Goal: Information Seeking & Learning: Learn about a topic

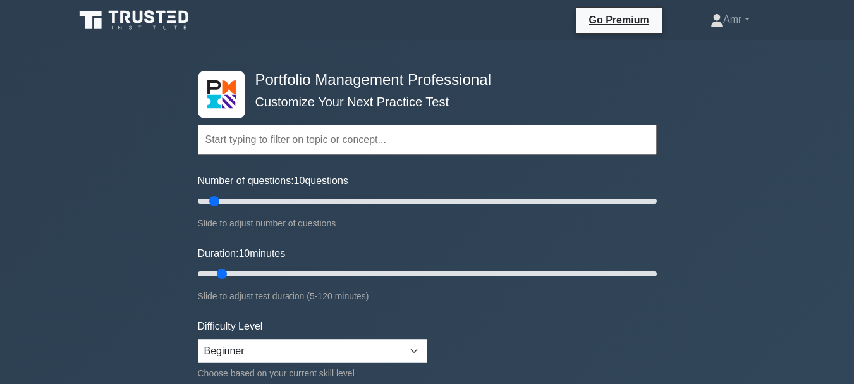
click at [291, 138] on input "text" at bounding box center [427, 139] width 459 height 30
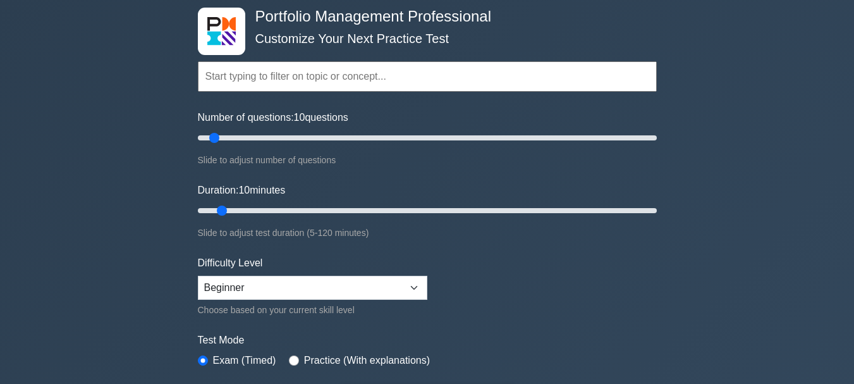
scroll to position [126, 0]
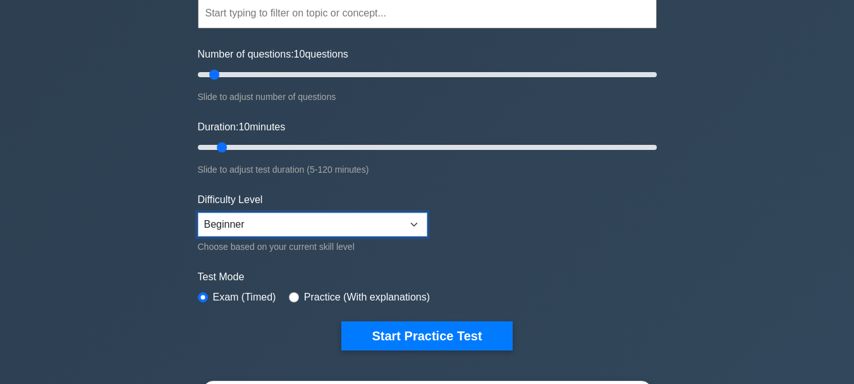
click at [409, 222] on select "Beginner Intermediate Expert" at bounding box center [312, 224] width 229 height 24
select select "intermediate"
click at [198, 212] on select "Beginner Intermediate Expert" at bounding box center [312, 224] width 229 height 24
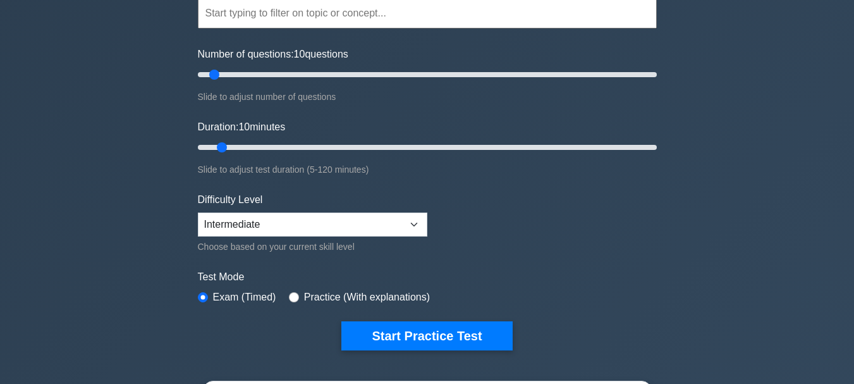
click at [296, 296] on div "Practice (With explanations)" at bounding box center [359, 296] width 141 height 15
click at [293, 298] on input "radio" at bounding box center [294, 297] width 10 height 10
radio input "true"
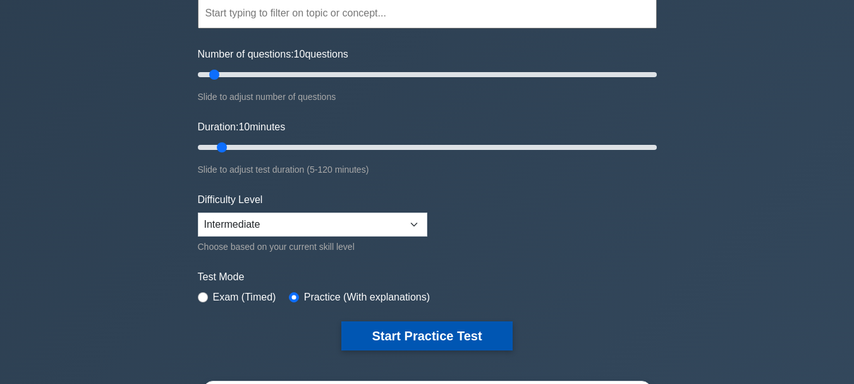
click at [394, 337] on button "Start Practice Test" at bounding box center [426, 335] width 171 height 29
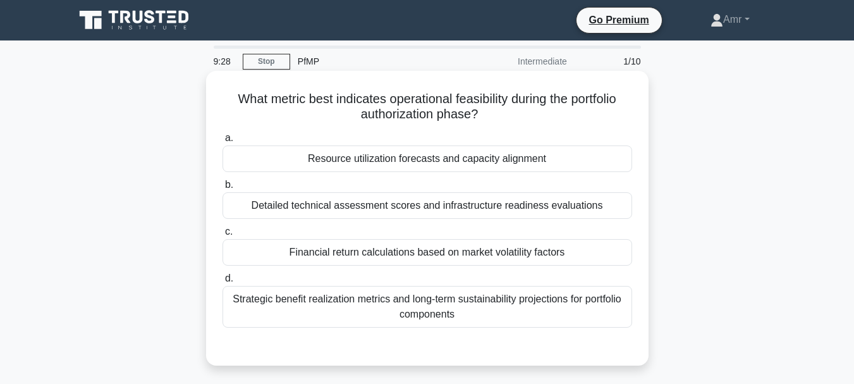
click at [439, 301] on div "Strategic benefit realization metrics and long-term sustainability projections …" at bounding box center [426, 307] width 409 height 42
click at [222, 282] on input "d. Strategic benefit realization metrics and long-term sustainability projectio…" at bounding box center [222, 278] width 0 height 8
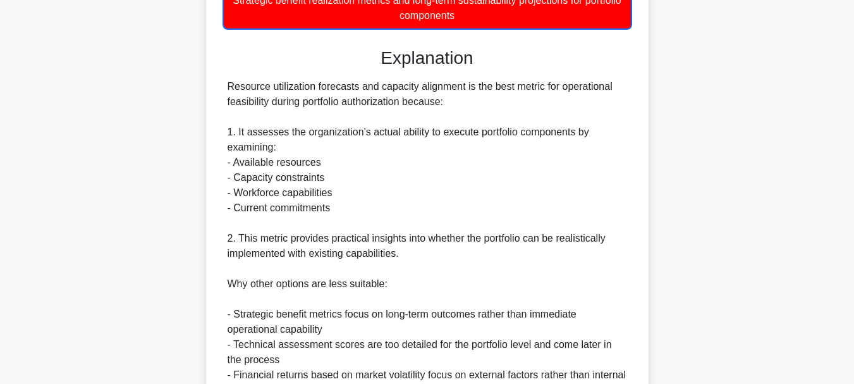
scroll to position [488, 0]
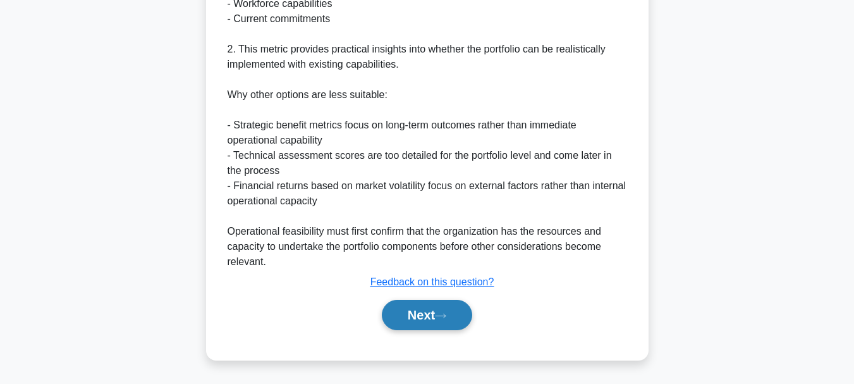
click at [416, 312] on button "Next" at bounding box center [427, 315] width 90 height 30
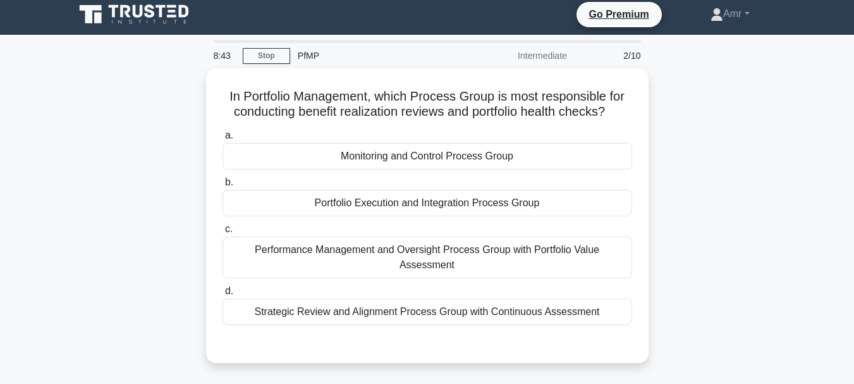
scroll to position [0, 0]
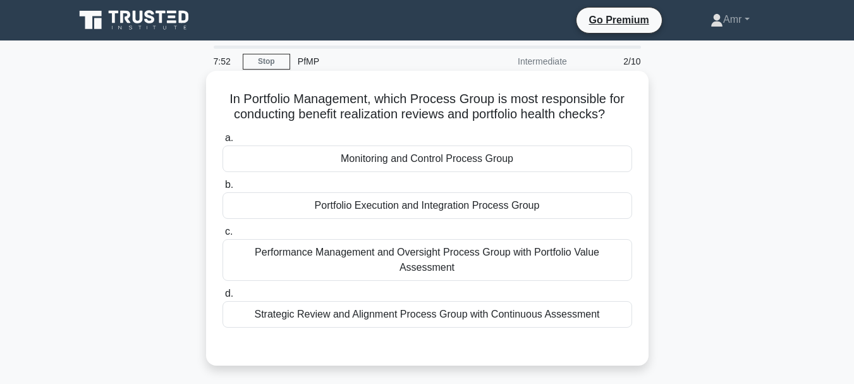
click at [434, 302] on div "Strategic Review and Alignment Process Group with Continuous Assessment" at bounding box center [426, 314] width 409 height 27
click at [222, 298] on input "d. Strategic Review and Alignment Process Group with Continuous Assessment" at bounding box center [222, 293] width 0 height 8
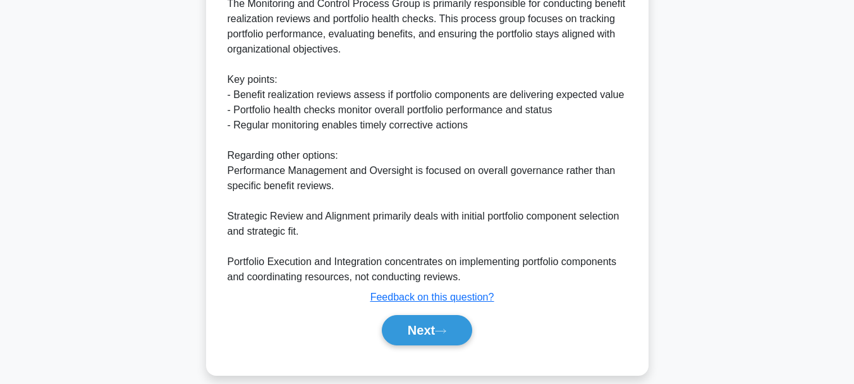
scroll to position [382, 0]
click at [416, 314] on button "Next" at bounding box center [427, 329] width 90 height 30
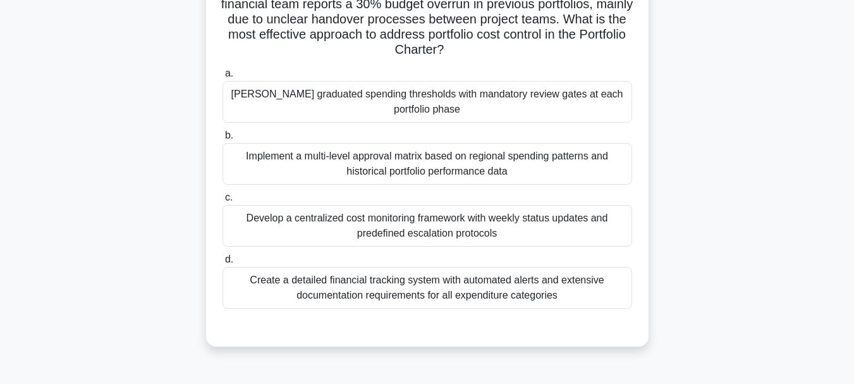
scroll to position [126, 0]
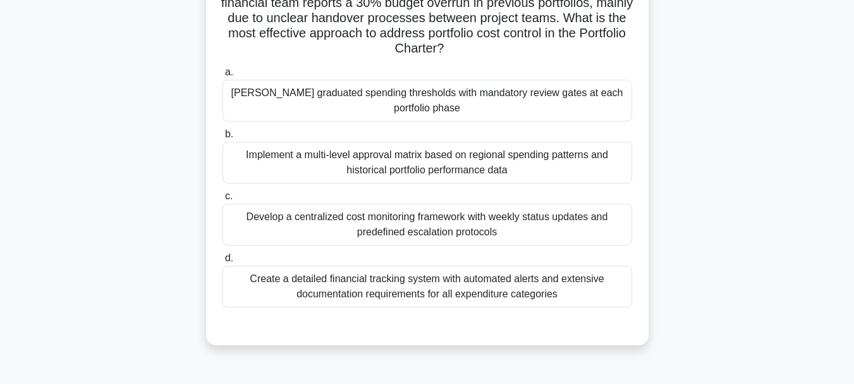
click at [439, 282] on div "Create a detailed financial tracking system with automated alerts and extensive…" at bounding box center [426, 286] width 409 height 42
click at [222, 262] on input "d. Create a detailed financial tracking system with automated alerts and extens…" at bounding box center [222, 258] width 0 height 8
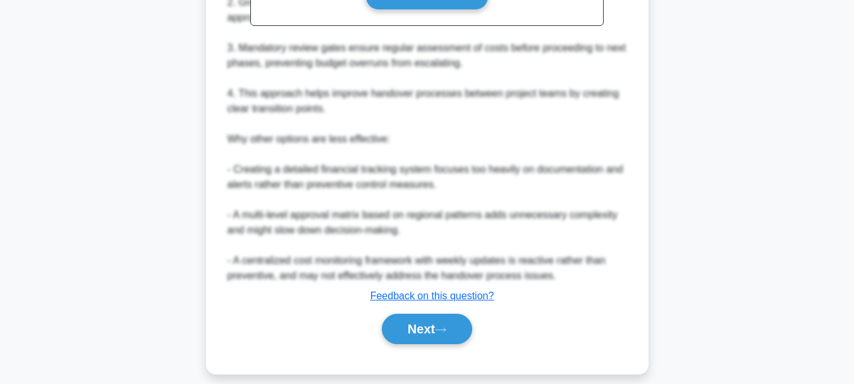
scroll to position [595, 0]
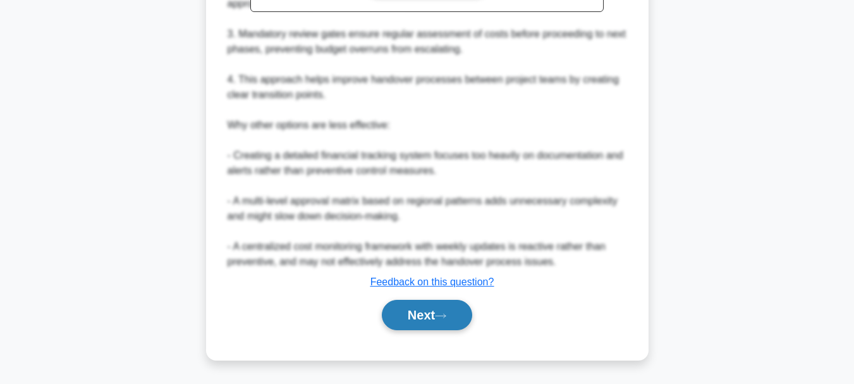
click at [414, 317] on button "Next" at bounding box center [427, 315] width 90 height 30
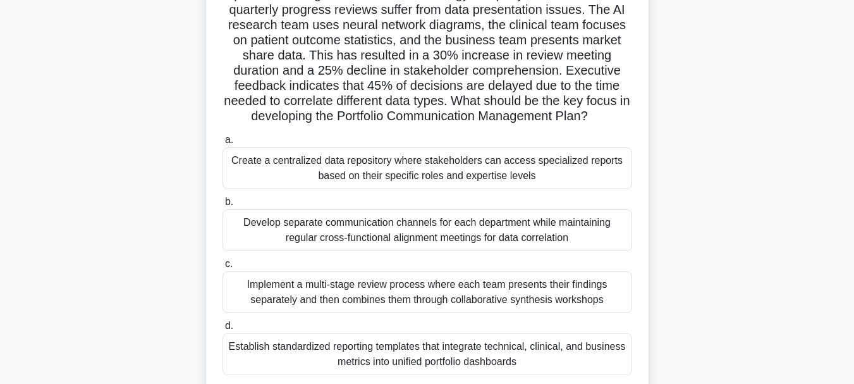
scroll to position [126, 0]
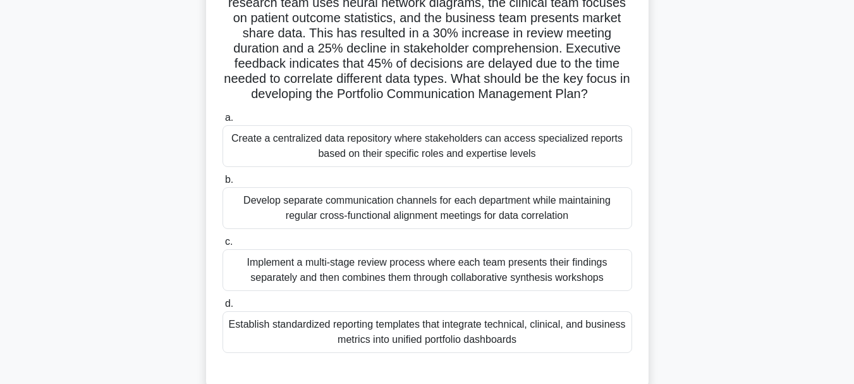
click at [415, 226] on div "Develop separate communication channels for each department while maintaining r…" at bounding box center [426, 208] width 409 height 42
click at [222, 184] on input "b. Develop separate communication channels for each department while maintainin…" at bounding box center [222, 180] width 0 height 8
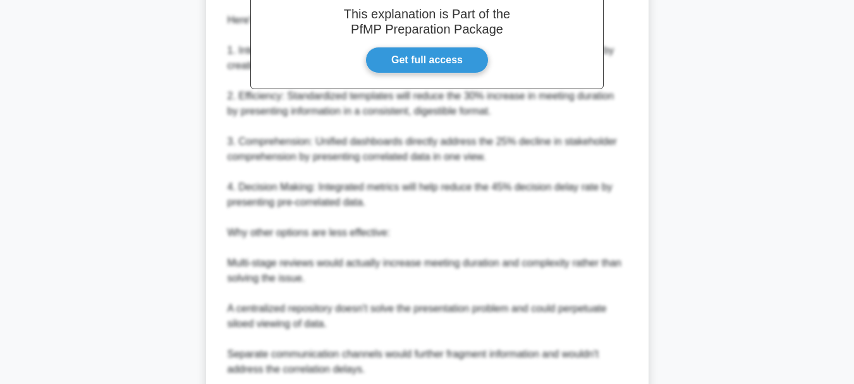
scroll to position [686, 0]
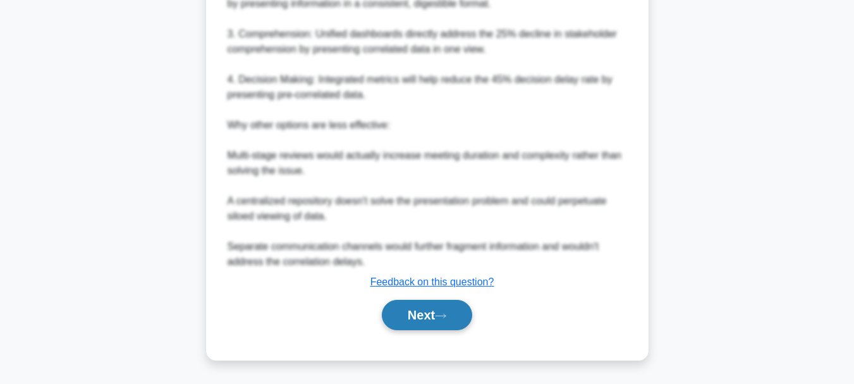
click at [423, 307] on button "Next" at bounding box center [427, 315] width 90 height 30
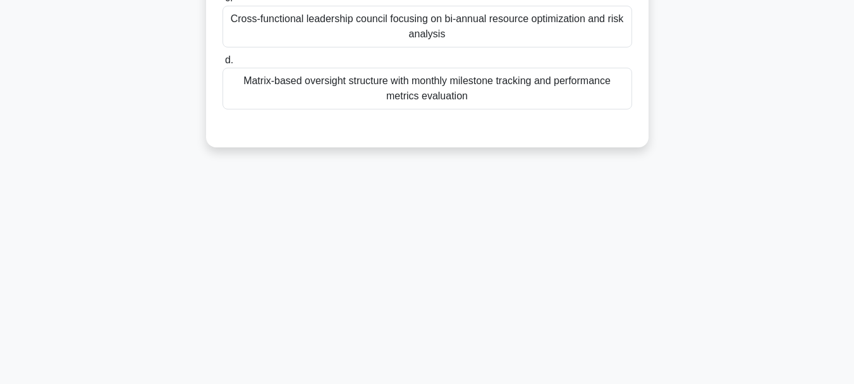
scroll to position [0, 0]
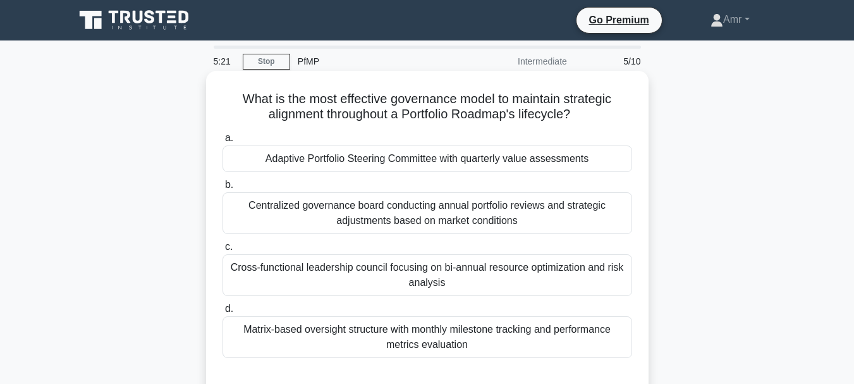
click at [424, 215] on div "Centralized governance board conducting annual portfolio reviews and strategic …" at bounding box center [426, 213] width 409 height 42
click at [222, 189] on input "b. Centralized governance board conducting annual portfolio reviews and strateg…" at bounding box center [222, 185] width 0 height 8
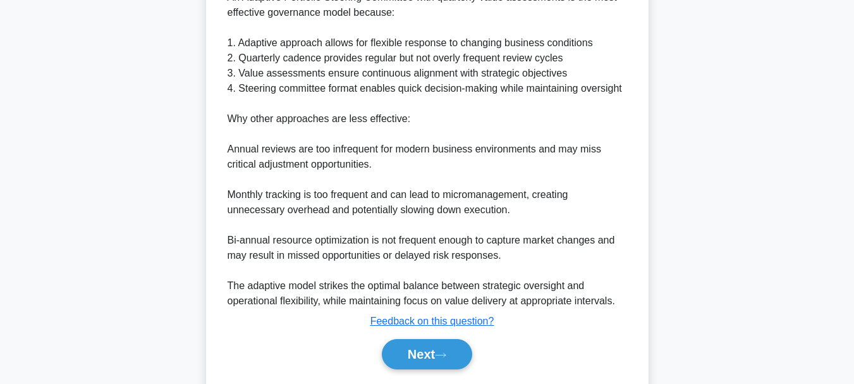
scroll to position [458, 0]
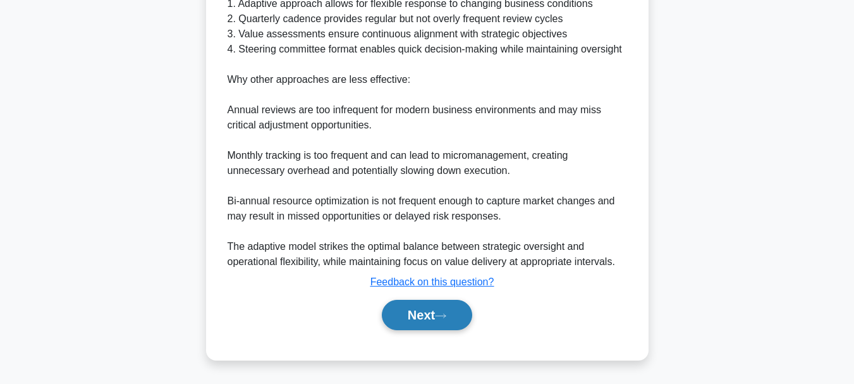
click at [451, 309] on button "Next" at bounding box center [427, 315] width 90 height 30
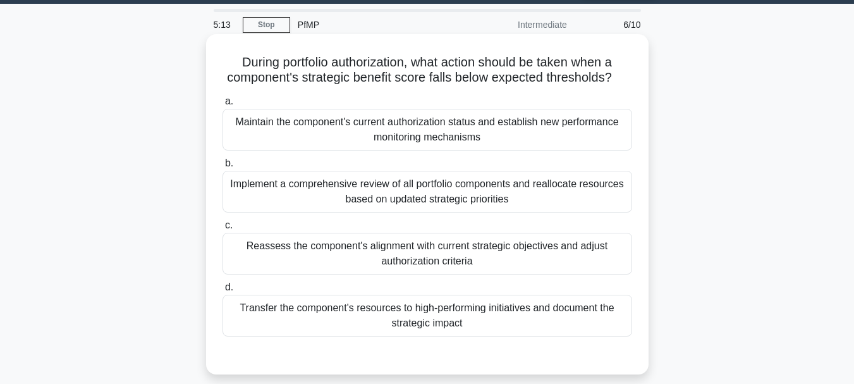
scroll to position [0, 0]
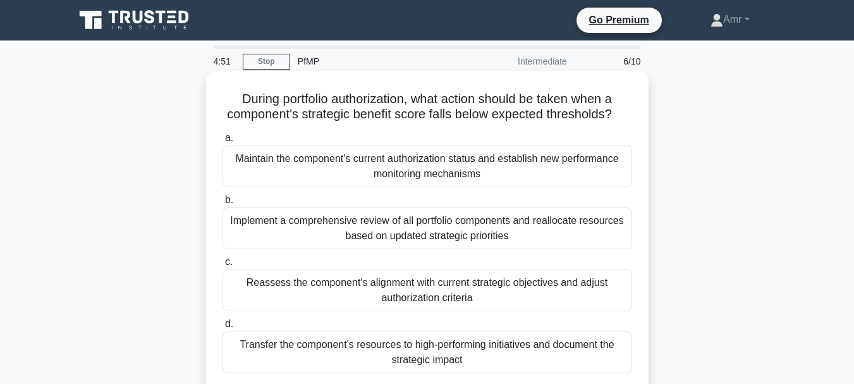
click at [411, 236] on div "Implement a comprehensive review of all portfolio components and reallocate res…" at bounding box center [426, 228] width 409 height 42
click at [222, 204] on input "b. Implement a comprehensive review of all portfolio components and reallocate …" at bounding box center [222, 200] width 0 height 8
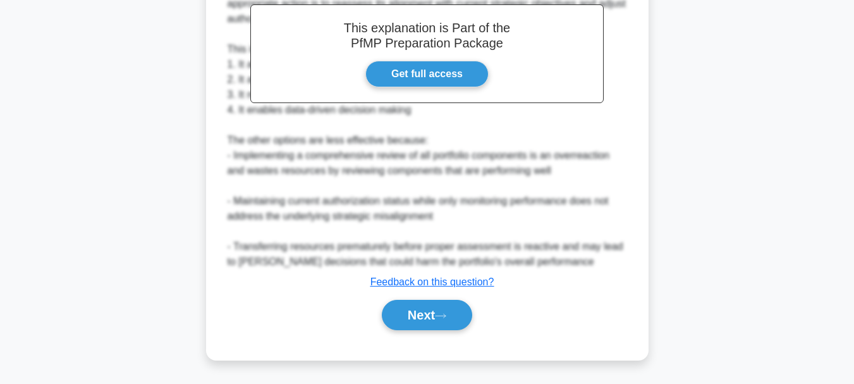
scroll to position [458, 0]
click at [423, 315] on button "Next" at bounding box center [427, 315] width 90 height 30
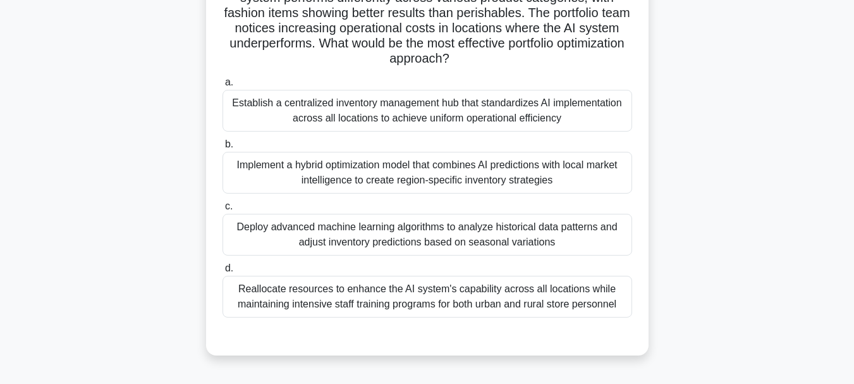
scroll to position [190, 0]
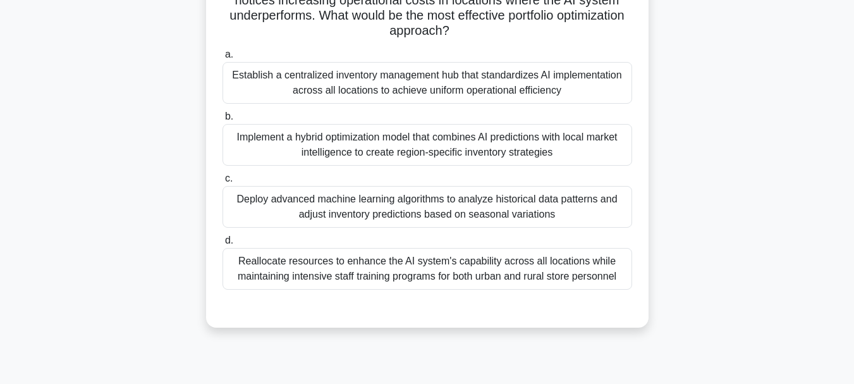
click at [424, 157] on div "Implement a hybrid optimization model that combines AI predictions with local m…" at bounding box center [426, 145] width 409 height 42
click at [222, 121] on input "b. Implement a hybrid optimization model that combines AI predictions with loca…" at bounding box center [222, 116] width 0 height 8
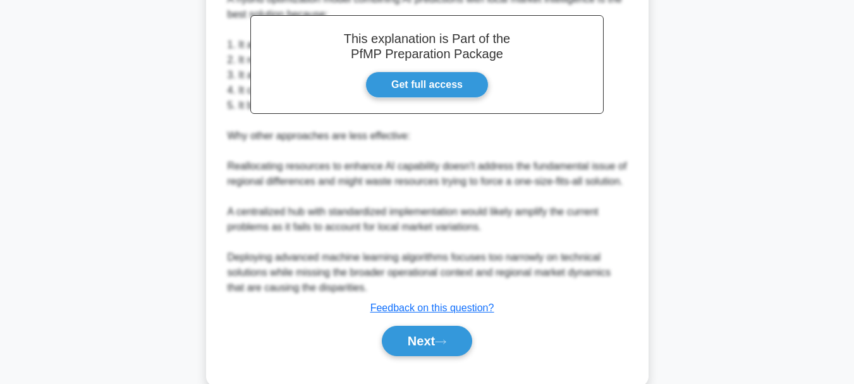
scroll to position [563, 0]
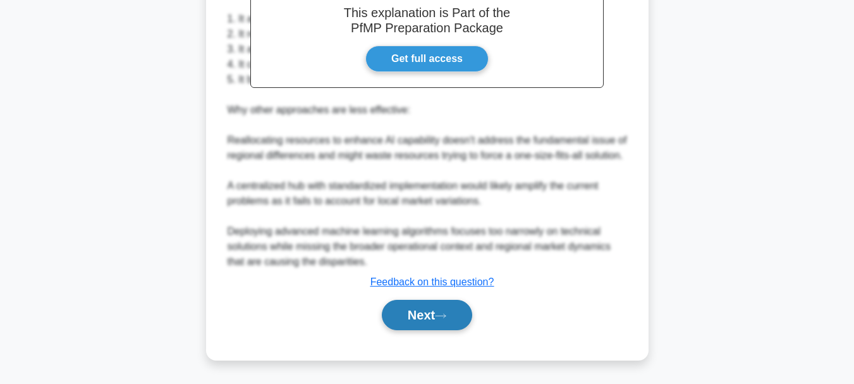
click at [410, 313] on button "Next" at bounding box center [427, 315] width 90 height 30
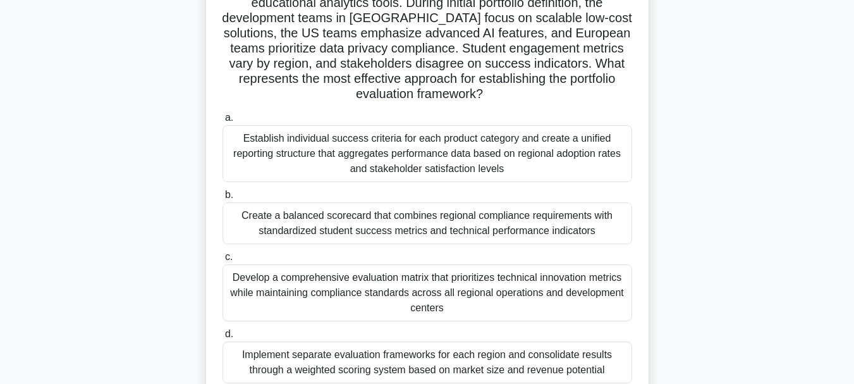
scroll to position [190, 0]
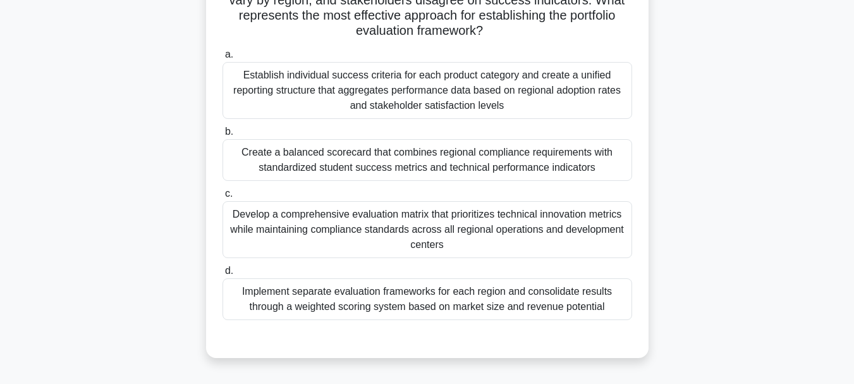
click at [420, 159] on div "Create a balanced scorecard that combines regional compliance requirements with…" at bounding box center [426, 160] width 409 height 42
click at [222, 136] on input "b. Create a balanced scorecard that combines regional compliance requirements w…" at bounding box center [222, 132] width 0 height 8
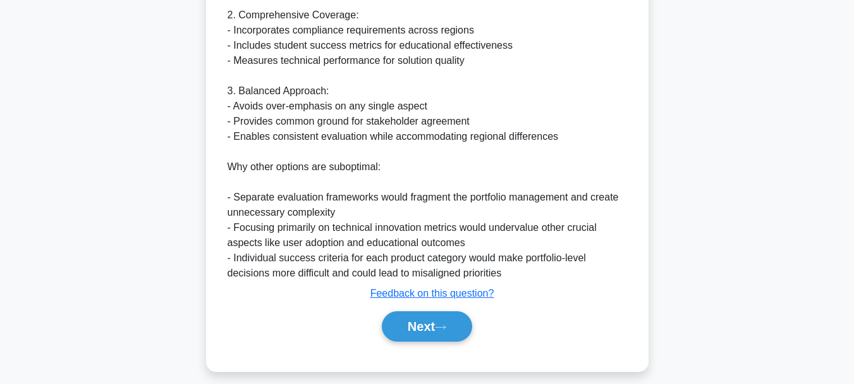
scroll to position [715, 0]
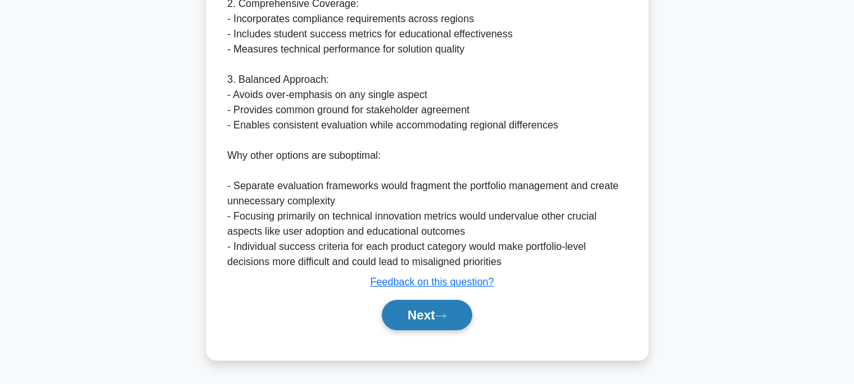
click at [433, 310] on button "Next" at bounding box center [427, 315] width 90 height 30
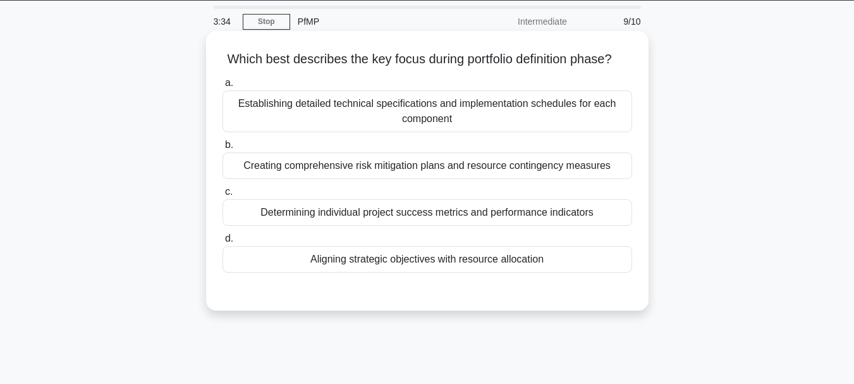
scroll to position [0, 0]
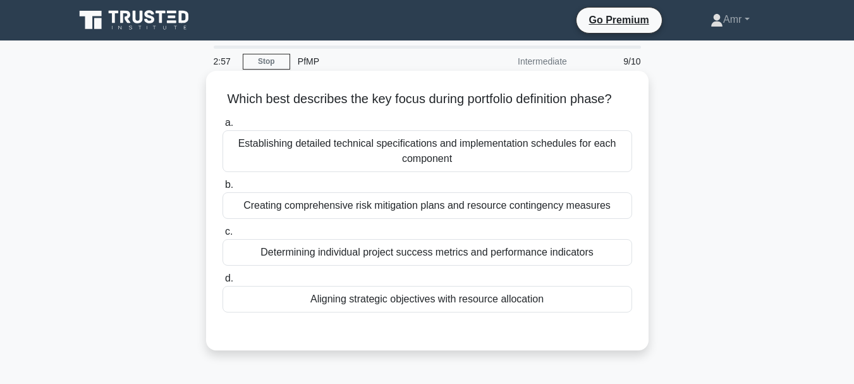
click at [408, 265] on div "Determining individual project success metrics and performance indicators" at bounding box center [426, 252] width 409 height 27
click at [222, 236] on input "c. Determining individual project success metrics and performance indicators" at bounding box center [222, 231] width 0 height 8
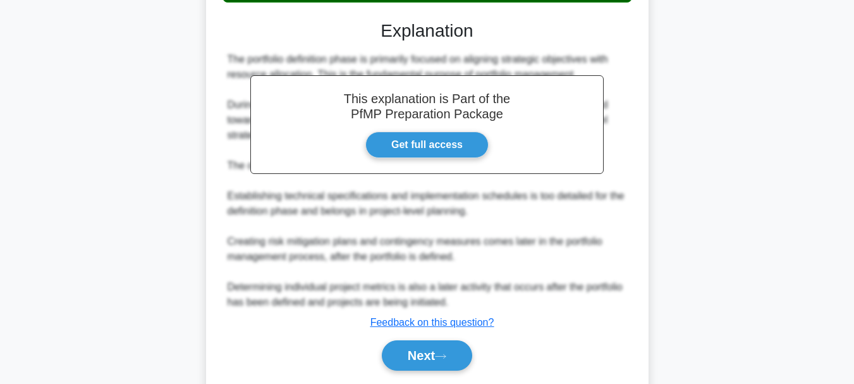
scroll to position [367, 0]
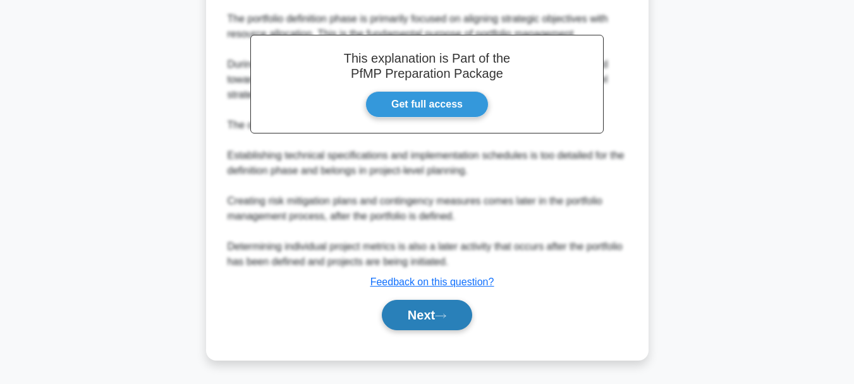
click at [404, 319] on button "Next" at bounding box center [427, 315] width 90 height 30
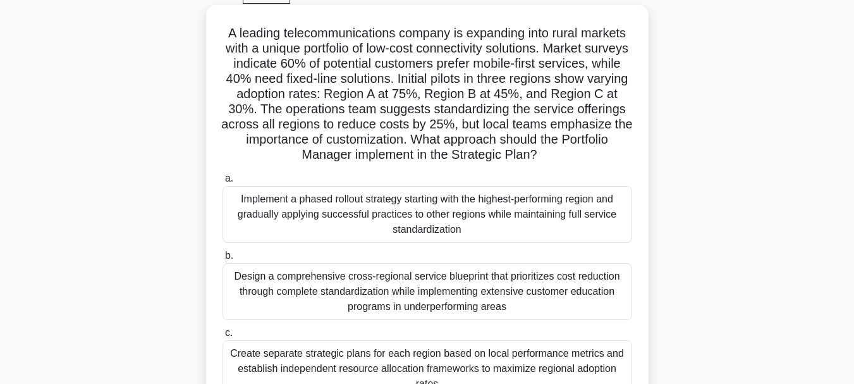
scroll to position [253, 0]
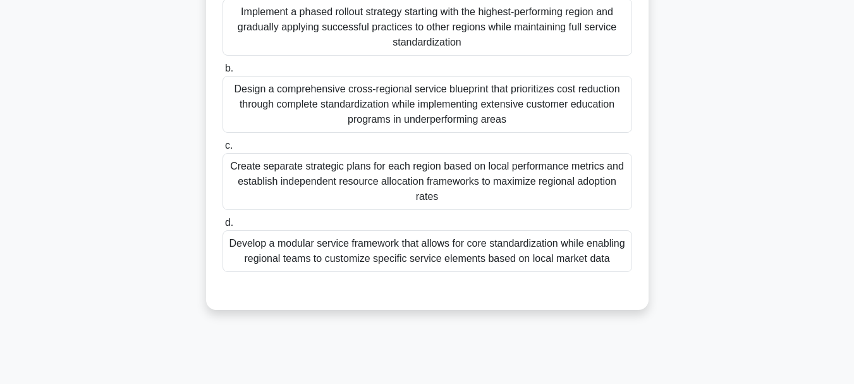
click at [406, 169] on div "Create separate strategic plans for each region based on local performance metr…" at bounding box center [426, 181] width 409 height 57
click at [222, 150] on input "c. Create separate strategic plans for each region based on local performance m…" at bounding box center [222, 146] width 0 height 8
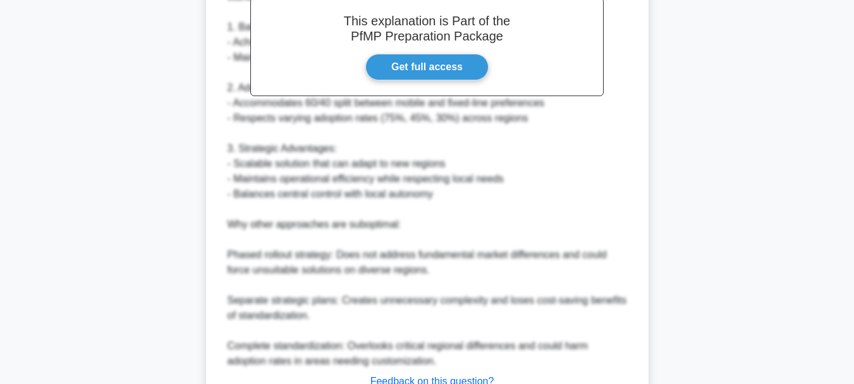
scroll to position [716, 0]
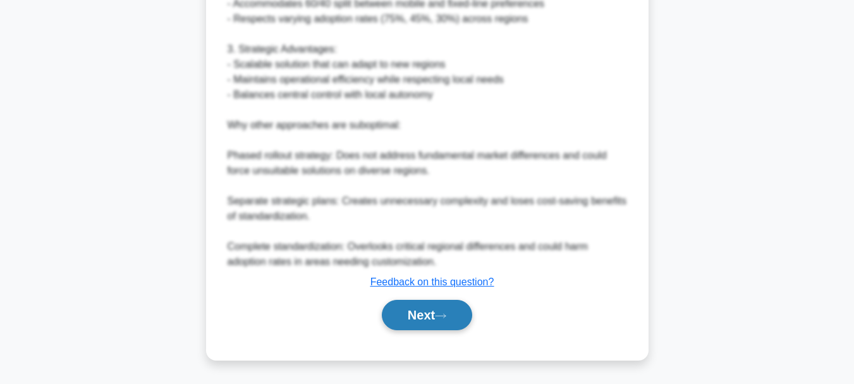
click at [430, 321] on button "Next" at bounding box center [427, 315] width 90 height 30
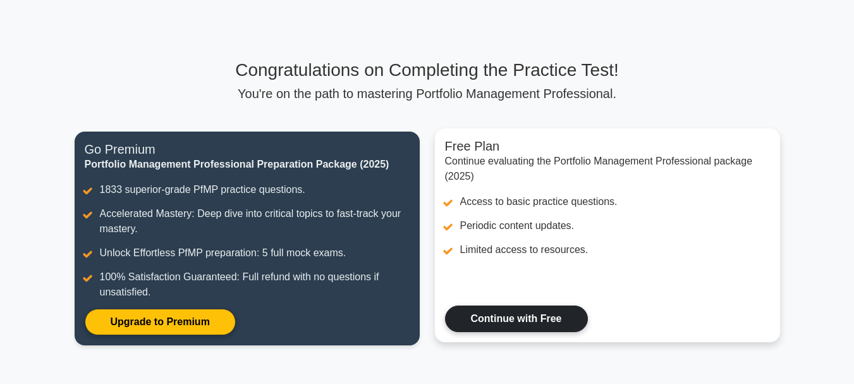
scroll to position [63, 0]
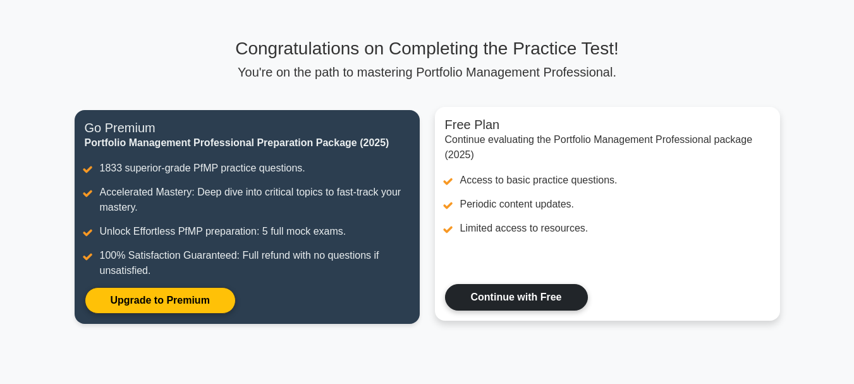
click at [528, 291] on link "Continue with Free" at bounding box center [516, 297] width 143 height 27
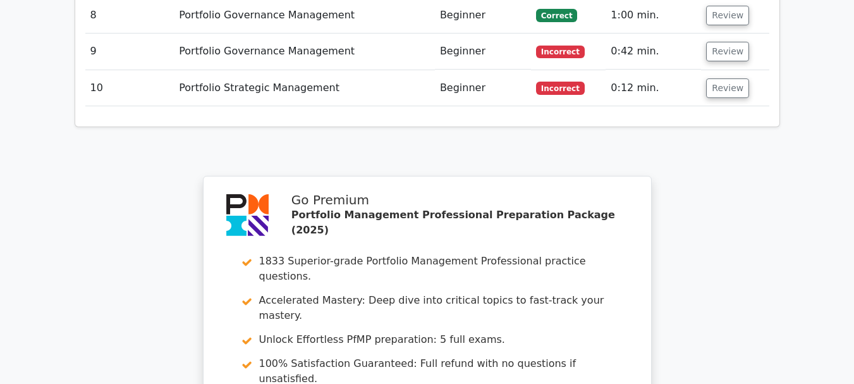
scroll to position [2206, 0]
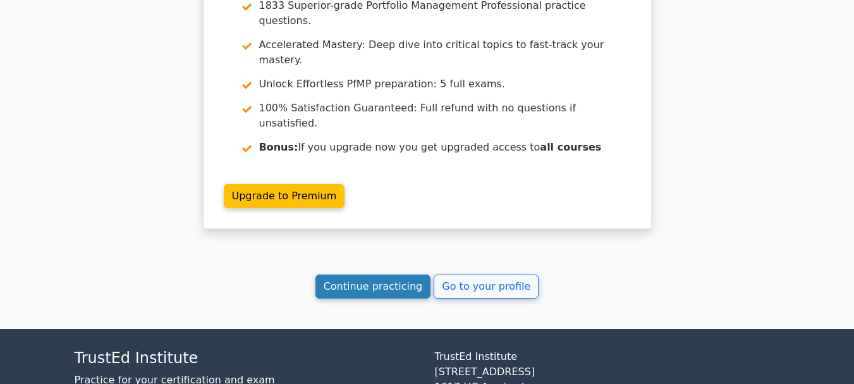
click at [376, 274] on link "Continue practicing" at bounding box center [373, 286] width 116 height 24
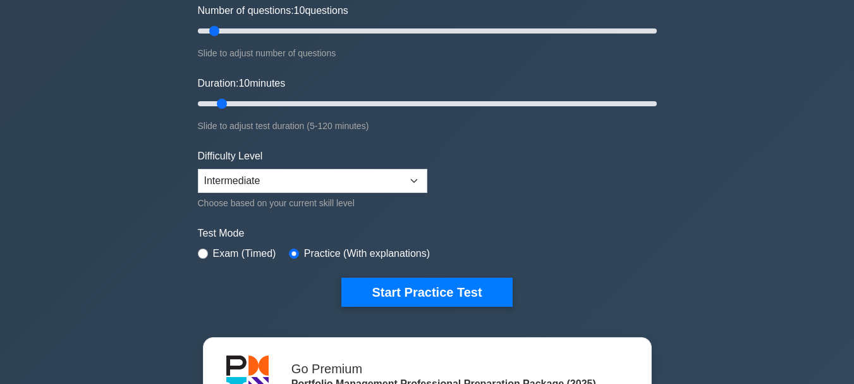
scroll to position [190, 0]
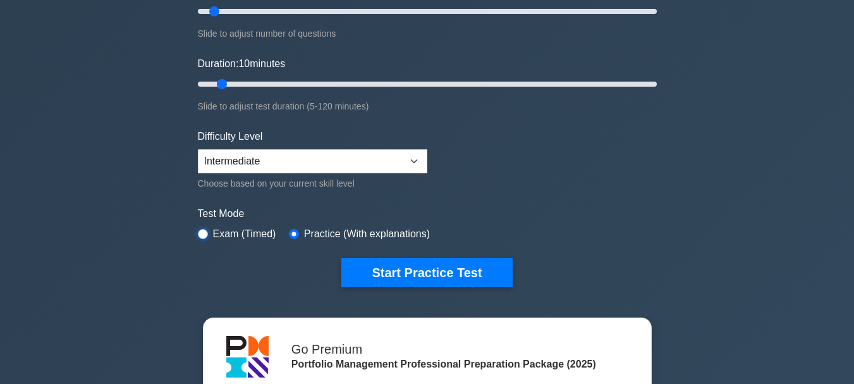
click at [202, 234] on input "radio" at bounding box center [203, 234] width 10 height 10
radio input "true"
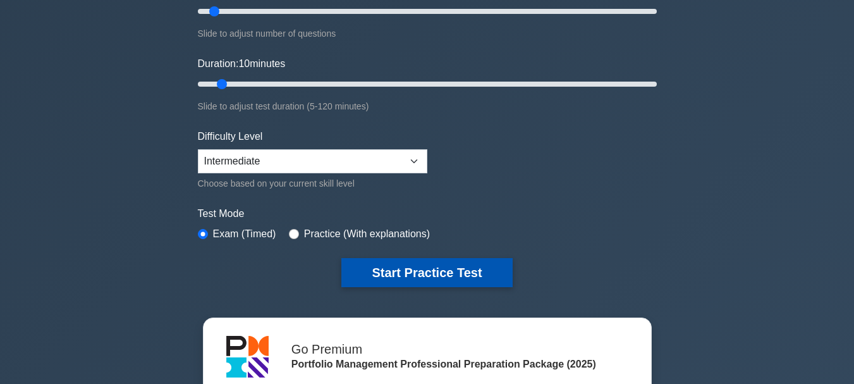
click at [440, 270] on button "Start Practice Test" at bounding box center [426, 272] width 171 height 29
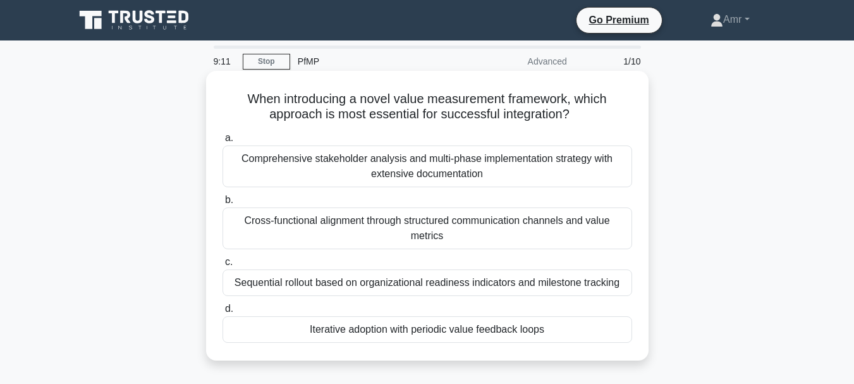
click at [438, 331] on div "Iterative adoption with periodic value feedback loops" at bounding box center [426, 329] width 409 height 27
click at [222, 313] on input "d. Iterative adoption with periodic value feedback loops" at bounding box center [222, 309] width 0 height 8
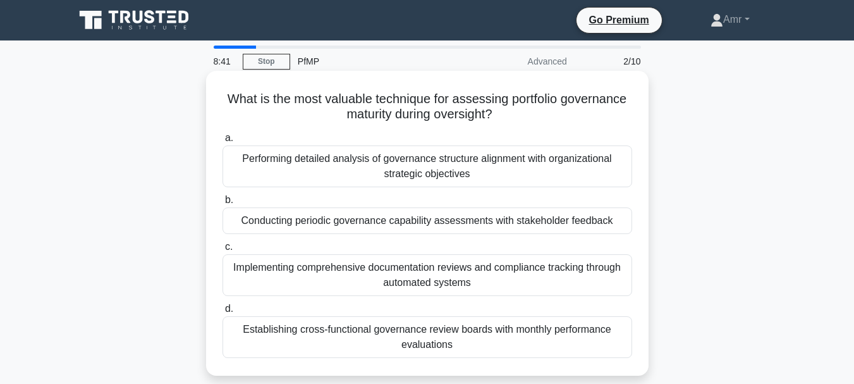
click at [439, 173] on div "Performing detailed analysis of governance structure alignment with organizatio…" at bounding box center [426, 166] width 409 height 42
click at [222, 142] on input "a. Performing detailed analysis of governance structure alignment with organiza…" at bounding box center [222, 138] width 0 height 8
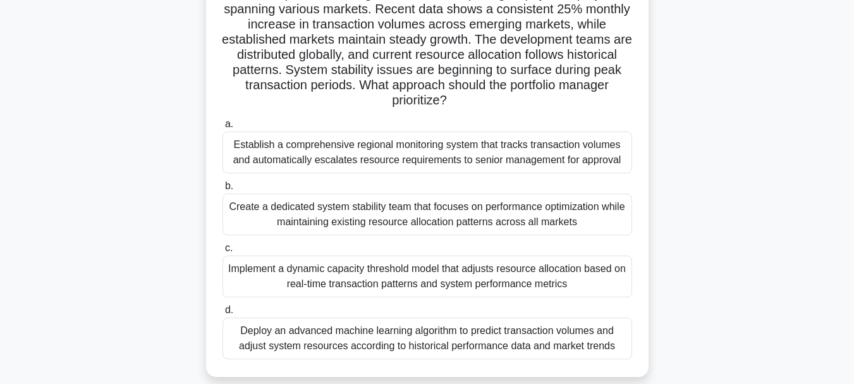
scroll to position [126, 0]
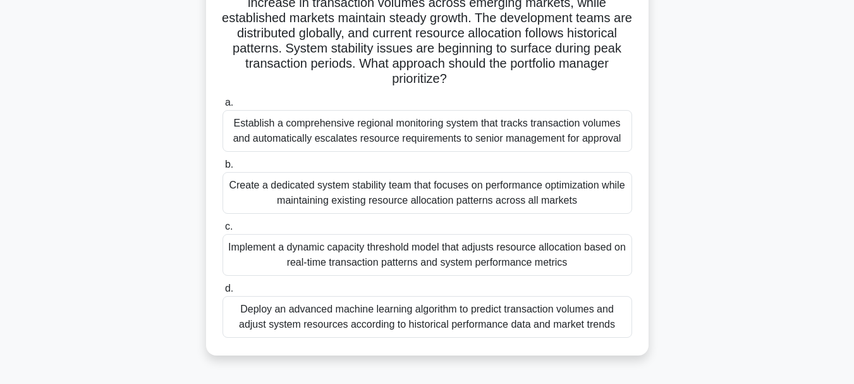
click at [408, 133] on div "Establish a comprehensive regional monitoring system that tracks transaction vo…" at bounding box center [426, 131] width 409 height 42
click at [222, 107] on input "a. Establish a comprehensive regional monitoring system that tracks transaction…" at bounding box center [222, 103] width 0 height 8
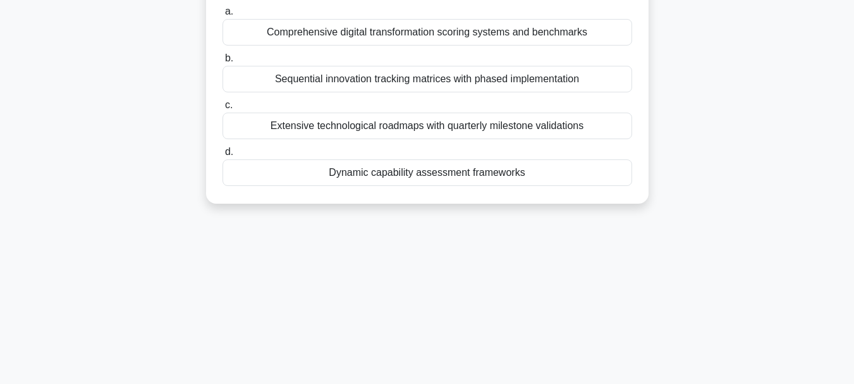
scroll to position [0, 0]
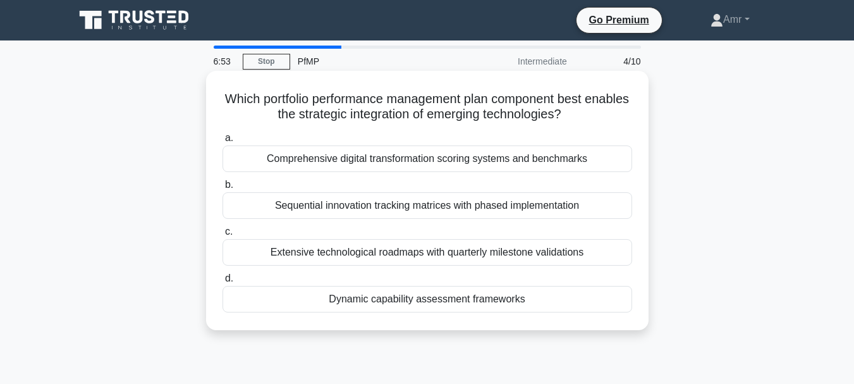
click at [422, 209] on div "Sequential innovation tracking matrices with phased implementation" at bounding box center [426, 205] width 409 height 27
click at [222, 189] on input "b. Sequential innovation tracking matrices with phased implementation" at bounding box center [222, 185] width 0 height 8
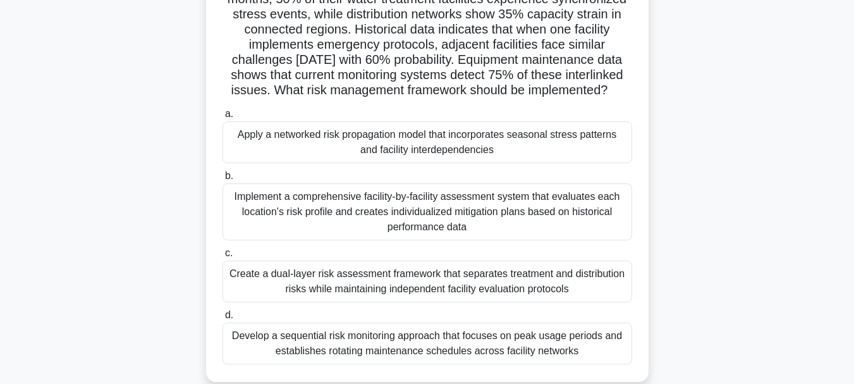
scroll to position [190, 0]
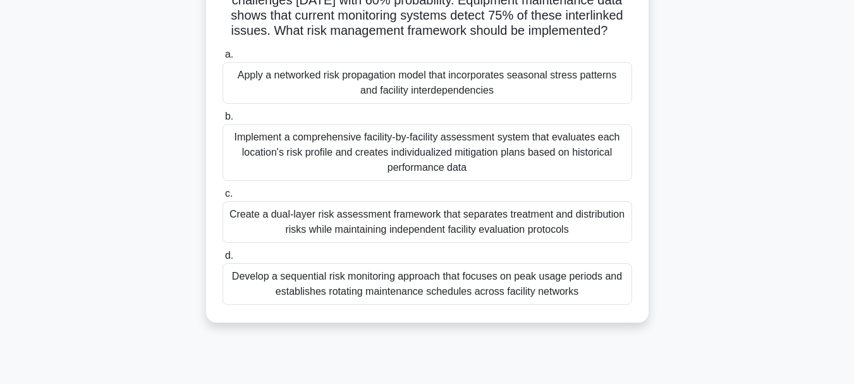
click at [423, 159] on div "Implement a comprehensive facility-by-facility assessment system that evaluates…" at bounding box center [426, 152] width 409 height 57
click at [222, 121] on input "b. Implement a comprehensive facility-by-facility assessment system that evalua…" at bounding box center [222, 116] width 0 height 8
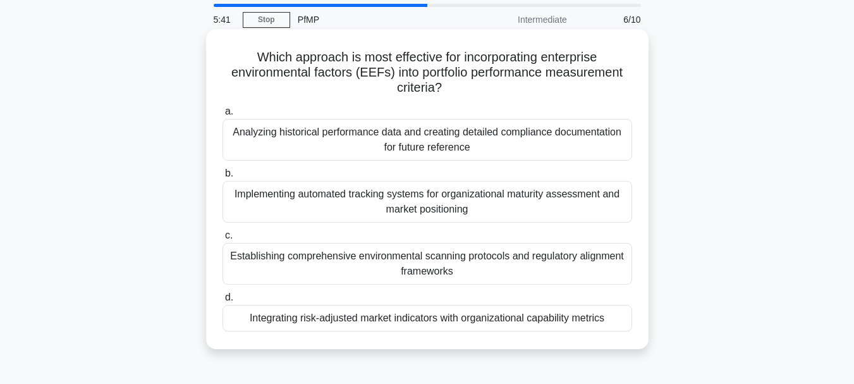
scroll to position [63, 0]
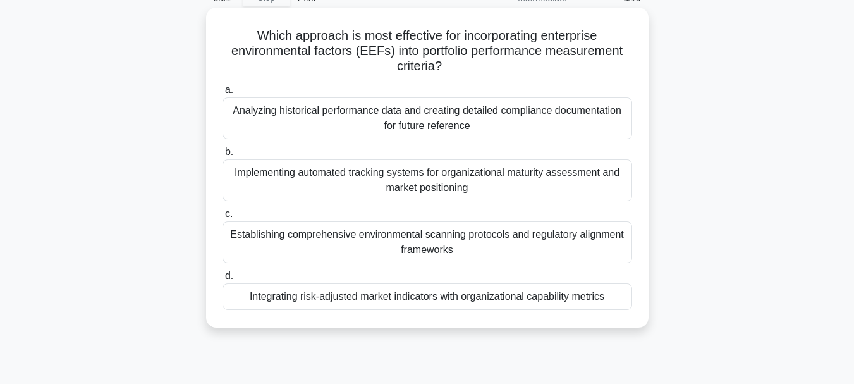
click at [444, 242] on div "Establishing comprehensive environmental scanning protocols and regulatory alig…" at bounding box center [426, 242] width 409 height 42
click at [222, 218] on input "c. Establishing comprehensive environmental scanning protocols and regulatory a…" at bounding box center [222, 214] width 0 height 8
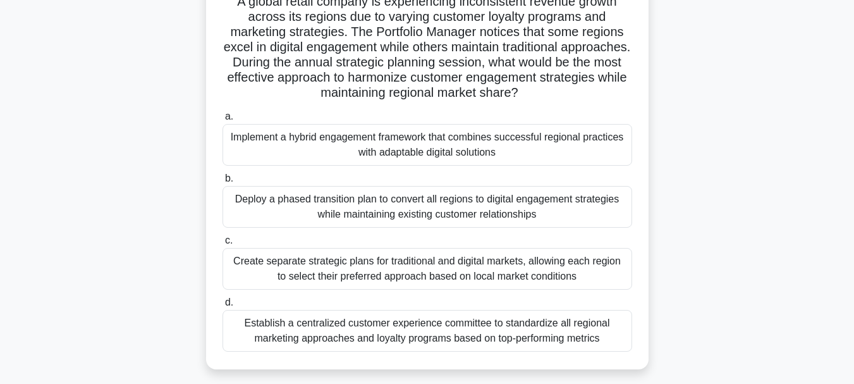
scroll to position [126, 0]
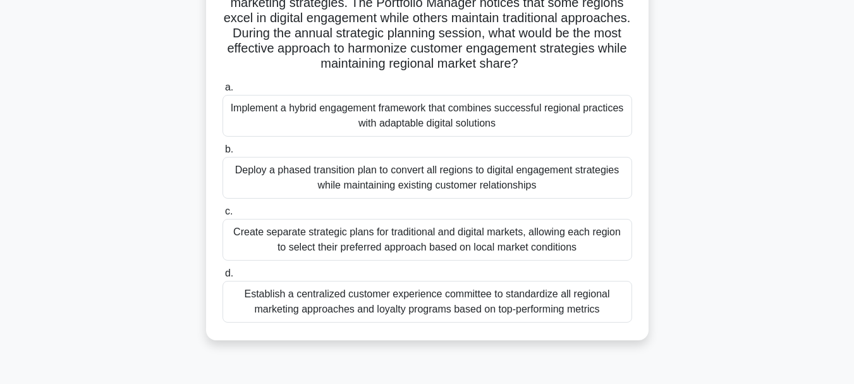
click at [420, 239] on div "Create separate strategic plans for traditional and digital markets, allowing e…" at bounding box center [426, 240] width 409 height 42
click at [222, 215] on input "c. Create separate strategic plans for traditional and digital markets, allowin…" at bounding box center [222, 211] width 0 height 8
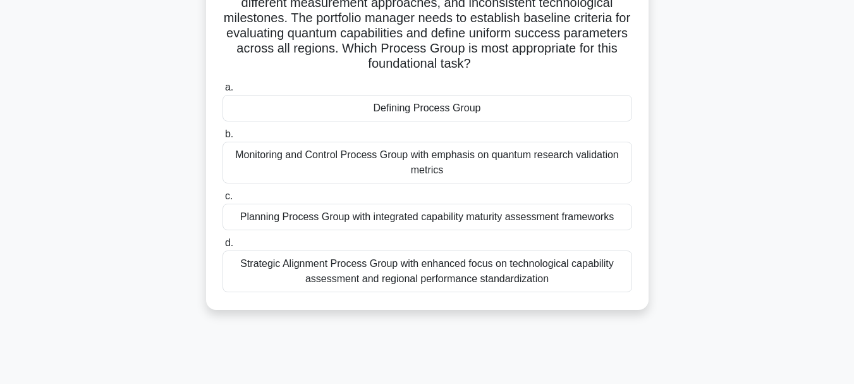
click at [432, 155] on div "Monitoring and Control Process Group with emphasis on quantum research validati…" at bounding box center [426, 163] width 409 height 42
click at [222, 138] on input "b. Monitoring and Control Process Group with emphasis on quantum research valid…" at bounding box center [222, 134] width 0 height 8
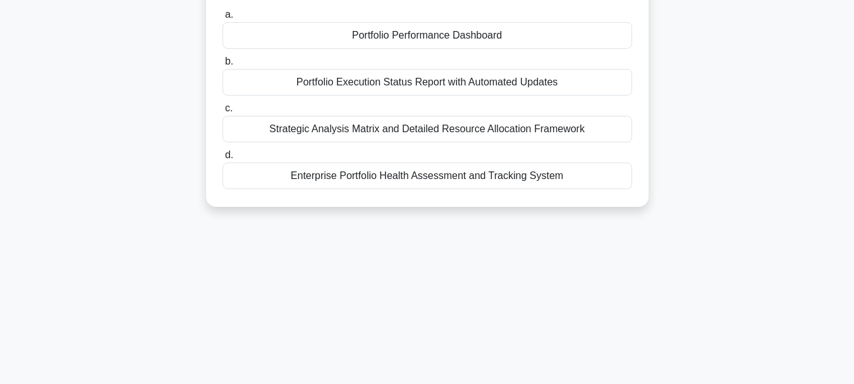
scroll to position [0, 0]
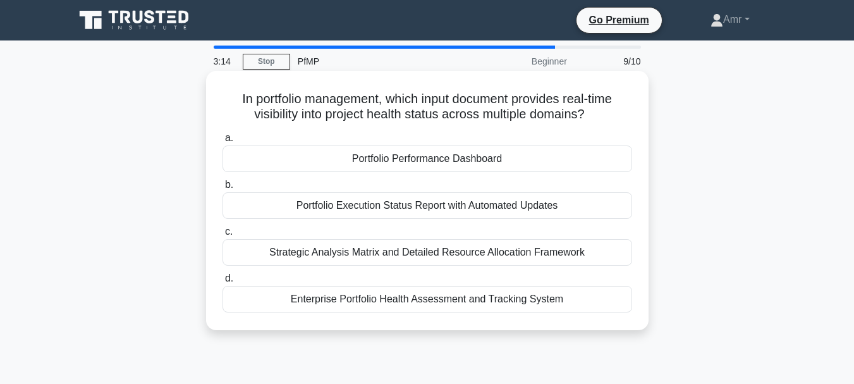
click at [406, 248] on div "Strategic Analysis Matrix and Detailed Resource Allocation Framework" at bounding box center [426, 252] width 409 height 27
click at [222, 236] on input "c. Strategic Analysis Matrix and Detailed Resource Allocation Framework" at bounding box center [222, 231] width 0 height 8
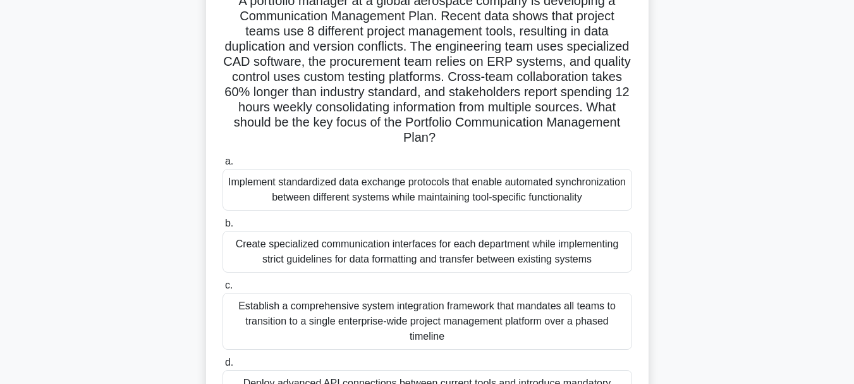
scroll to position [126, 0]
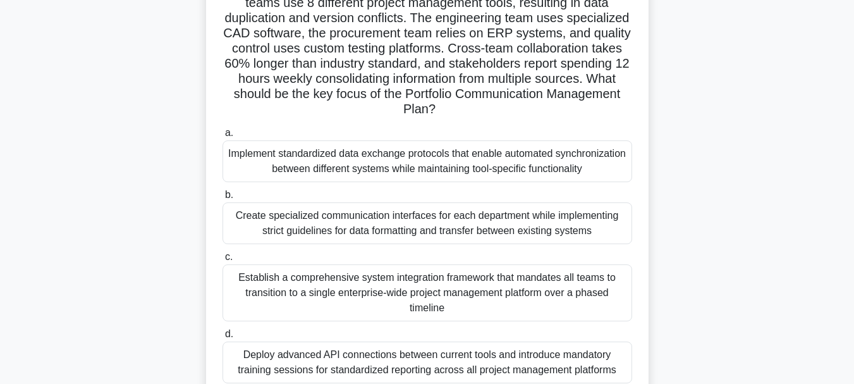
click at [423, 227] on div "Create specialized communication interfaces for each department while implement…" at bounding box center [426, 223] width 409 height 42
click at [222, 199] on input "b. Create specialized communication interfaces for each department while implem…" at bounding box center [222, 195] width 0 height 8
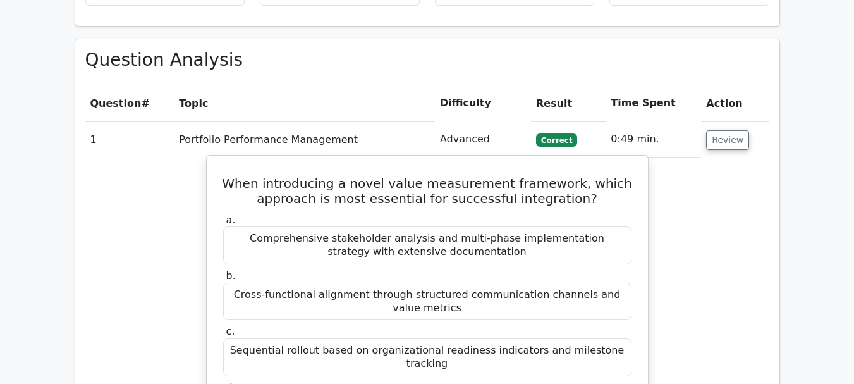
scroll to position [885, 0]
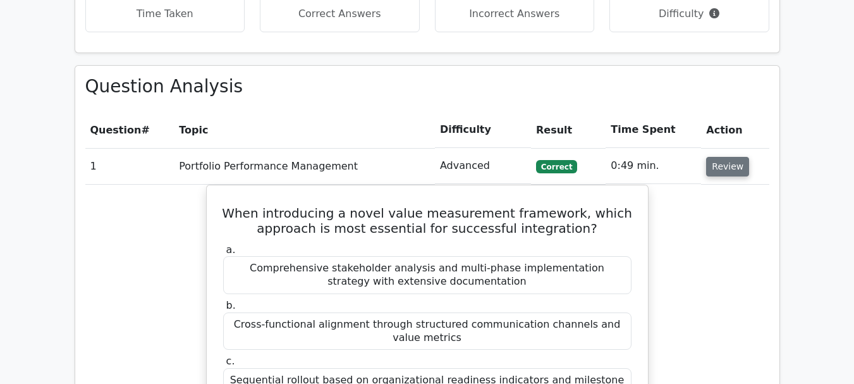
click at [720, 157] on button "Review" at bounding box center [727, 167] width 43 height 20
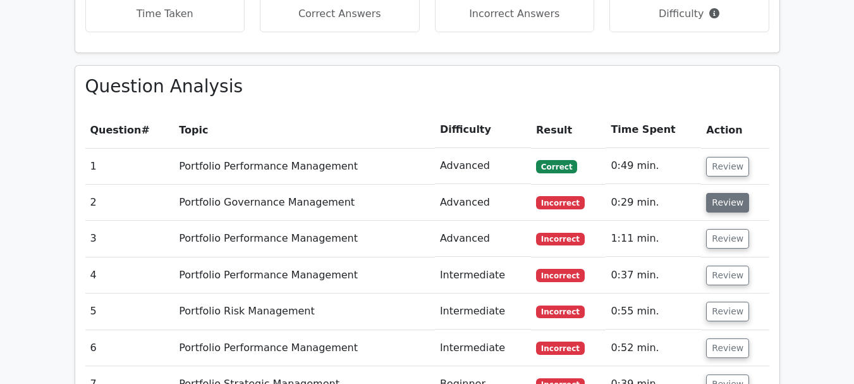
click at [721, 193] on button "Review" at bounding box center [727, 203] width 43 height 20
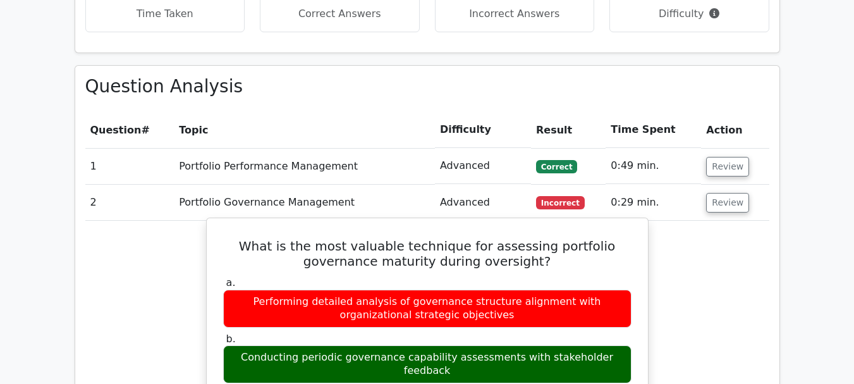
scroll to position [948, 0]
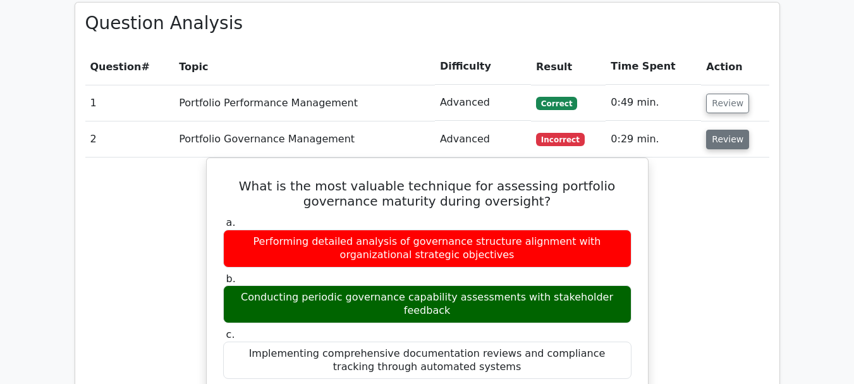
click at [722, 130] on button "Review" at bounding box center [727, 140] width 43 height 20
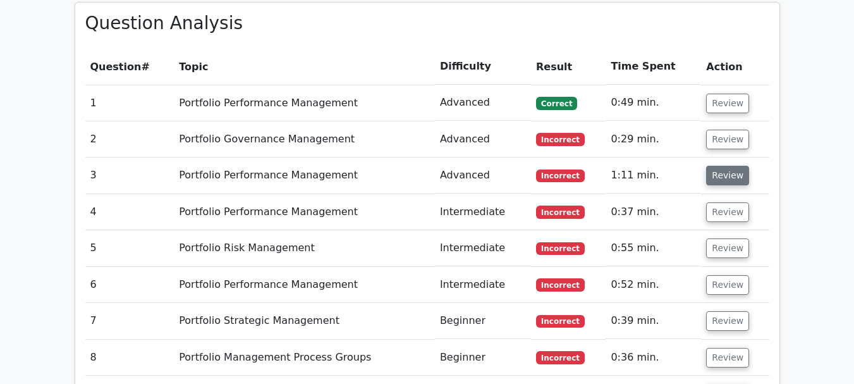
click at [722, 166] on button "Review" at bounding box center [727, 176] width 43 height 20
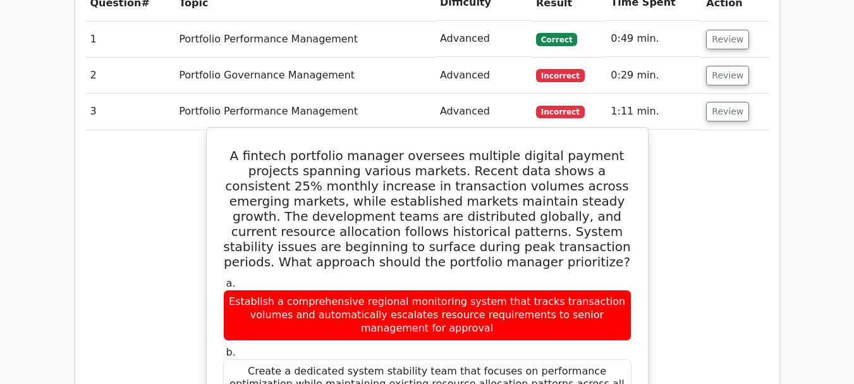
scroll to position [1011, 0]
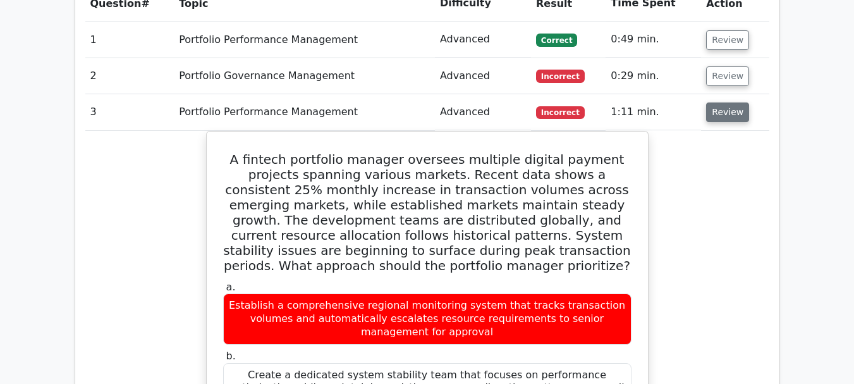
click at [720, 102] on button "Review" at bounding box center [727, 112] width 43 height 20
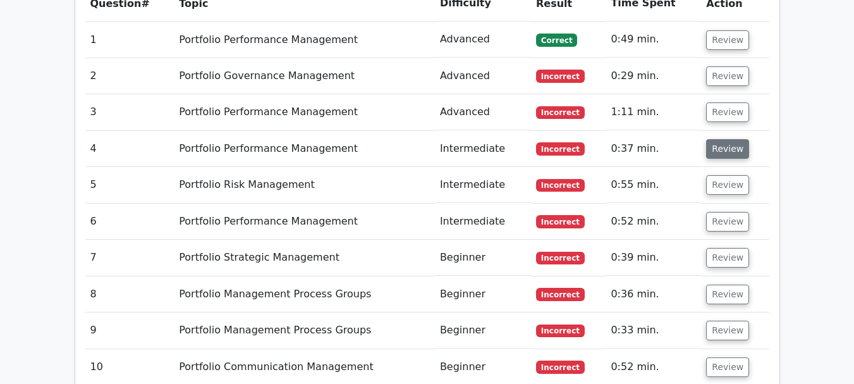
click at [718, 139] on button "Review" at bounding box center [727, 149] width 43 height 20
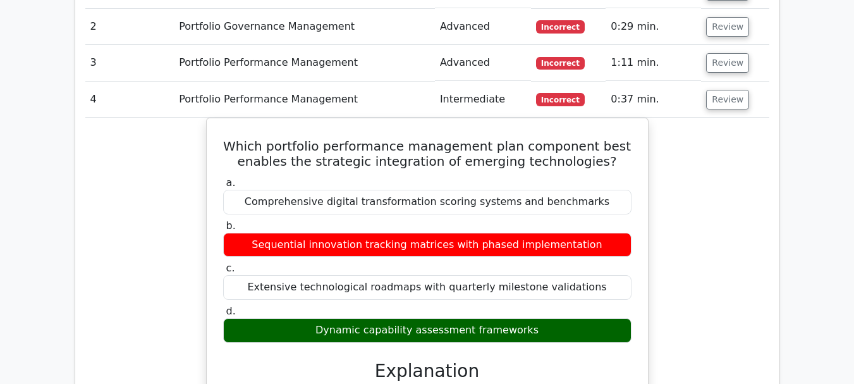
scroll to position [1074, 0]
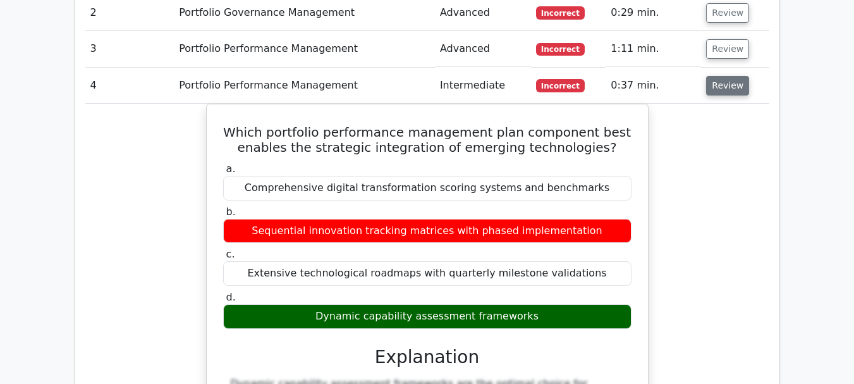
click at [729, 76] on button "Review" at bounding box center [727, 86] width 43 height 20
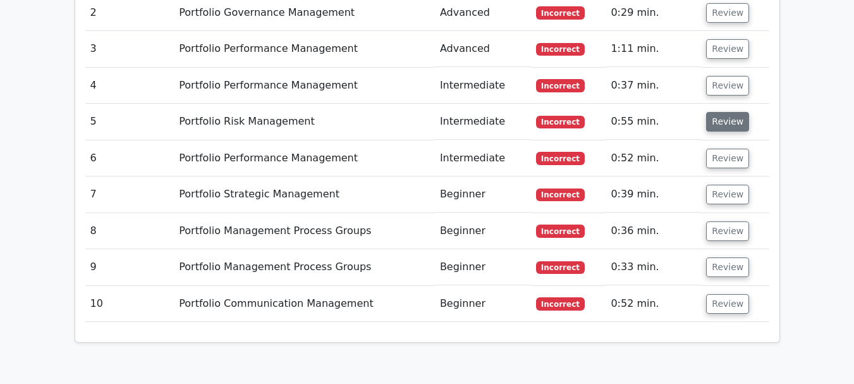
click at [712, 112] on button "Review" at bounding box center [727, 122] width 43 height 20
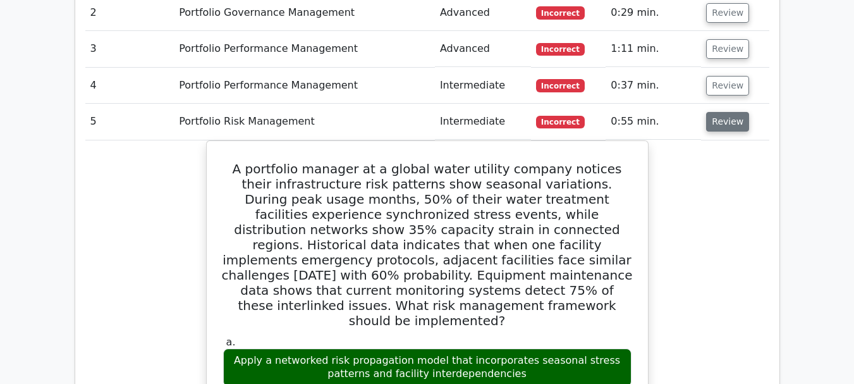
click at [731, 112] on button "Review" at bounding box center [727, 122] width 43 height 20
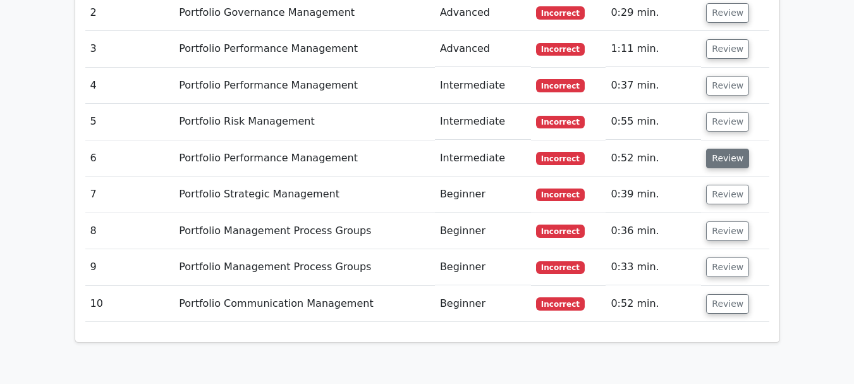
click at [712, 148] on button "Review" at bounding box center [727, 158] width 43 height 20
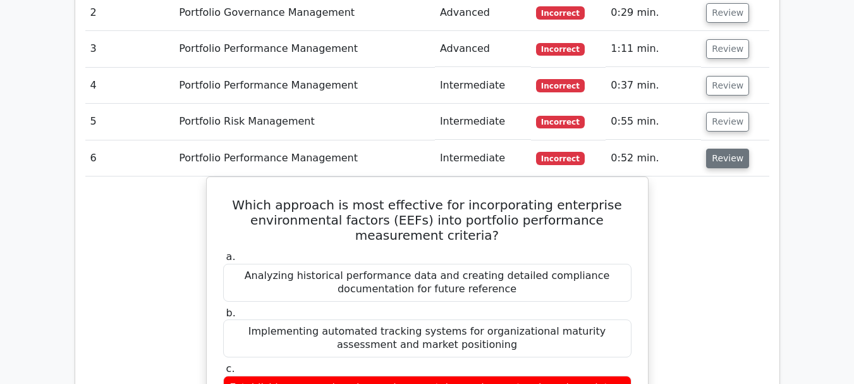
click at [733, 148] on button "Review" at bounding box center [727, 158] width 43 height 20
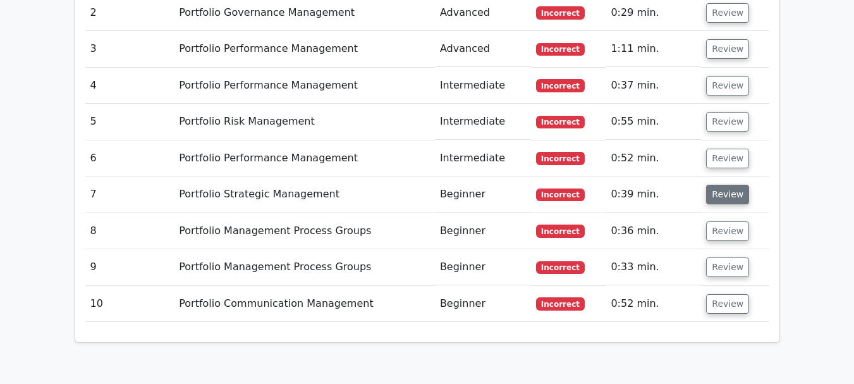
click at [734, 185] on button "Review" at bounding box center [727, 195] width 43 height 20
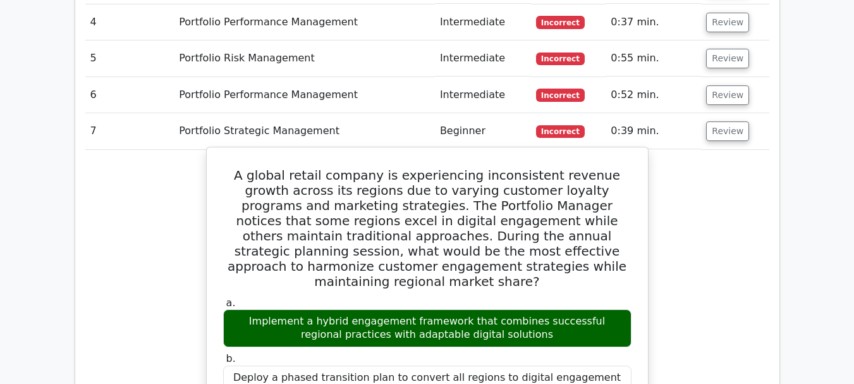
scroll to position [1201, 0]
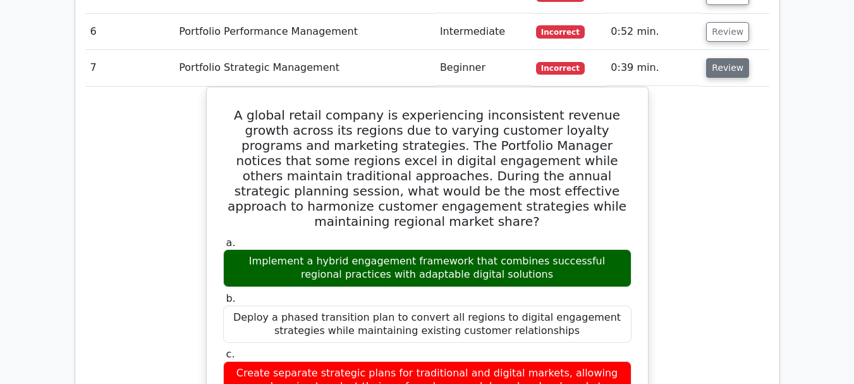
click at [710, 58] on button "Review" at bounding box center [727, 68] width 43 height 20
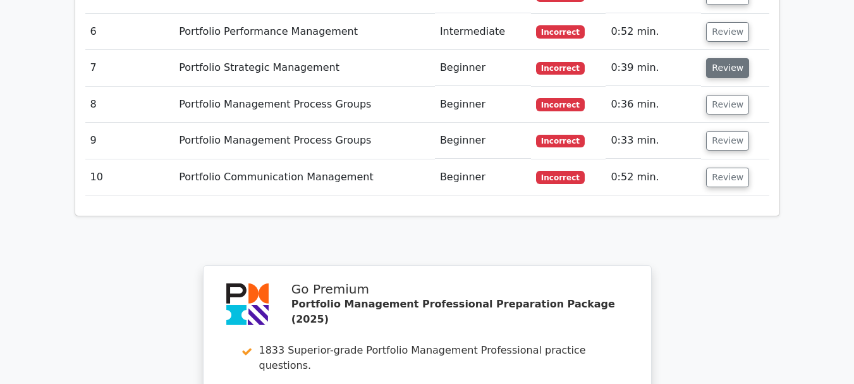
click at [710, 58] on button "Review" at bounding box center [727, 68] width 43 height 20
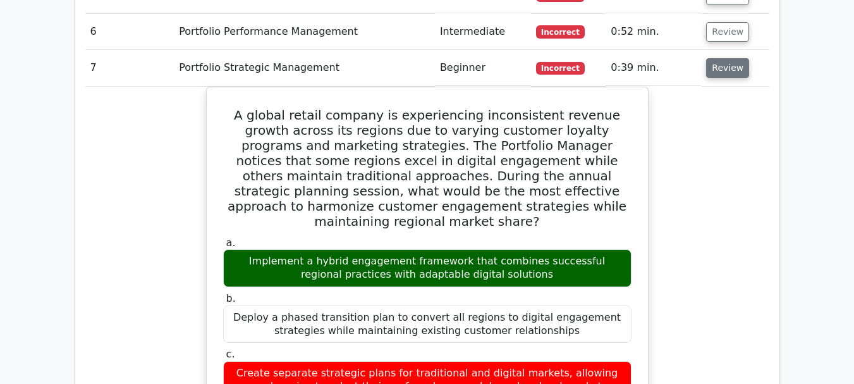
click at [710, 58] on button "Review" at bounding box center [727, 68] width 43 height 20
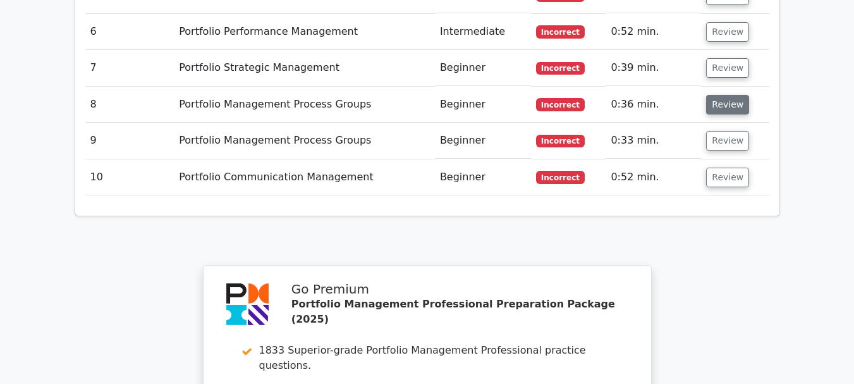
click at [728, 95] on button "Review" at bounding box center [727, 105] width 43 height 20
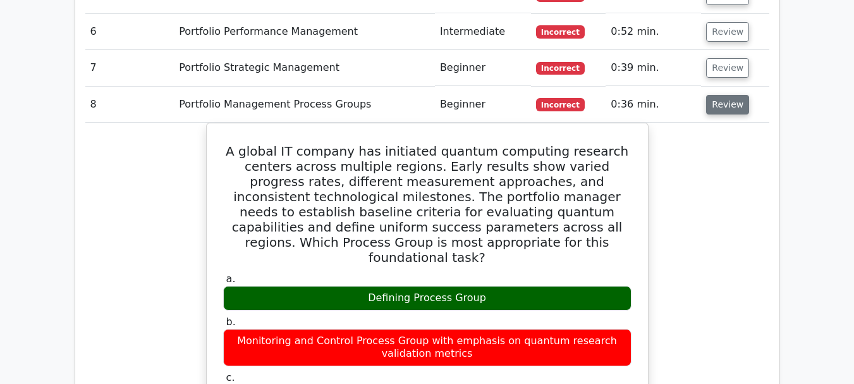
click at [718, 95] on button "Review" at bounding box center [727, 105] width 43 height 20
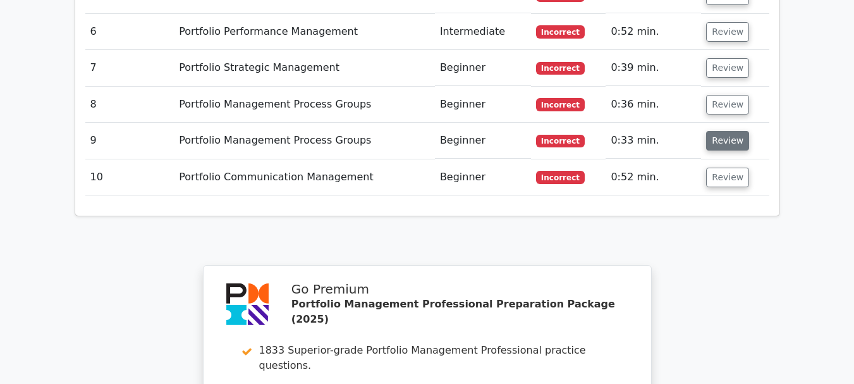
click at [727, 131] on button "Review" at bounding box center [727, 141] width 43 height 20
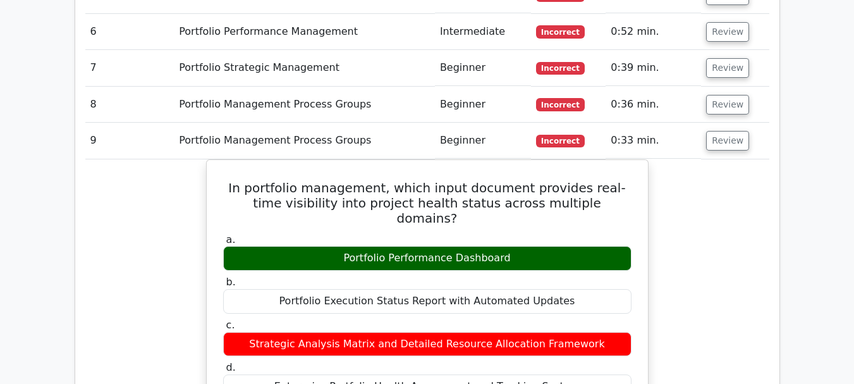
scroll to position [1264, 0]
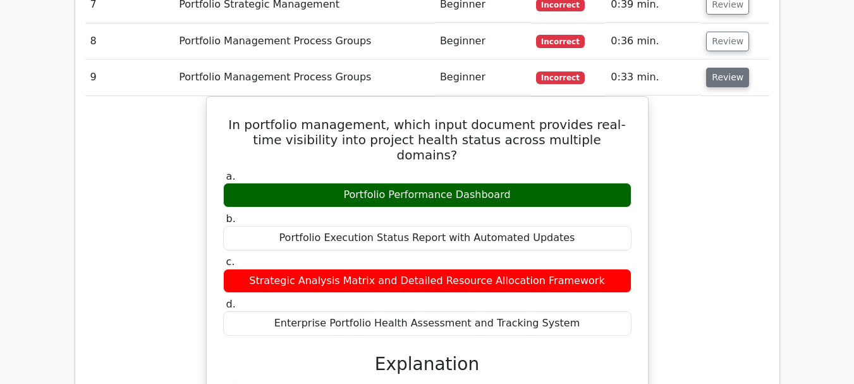
click at [720, 68] on button "Review" at bounding box center [727, 78] width 43 height 20
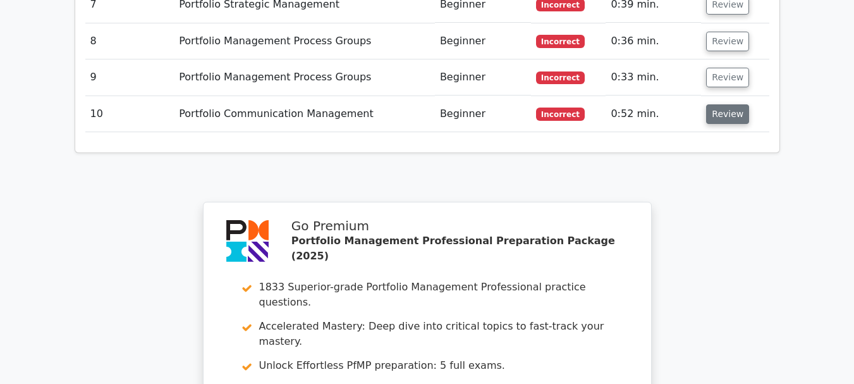
click at [725, 104] on button "Review" at bounding box center [727, 114] width 43 height 20
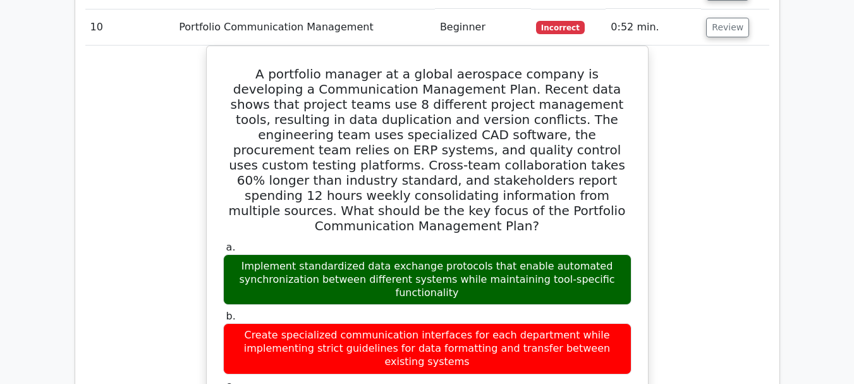
scroll to position [1201, 0]
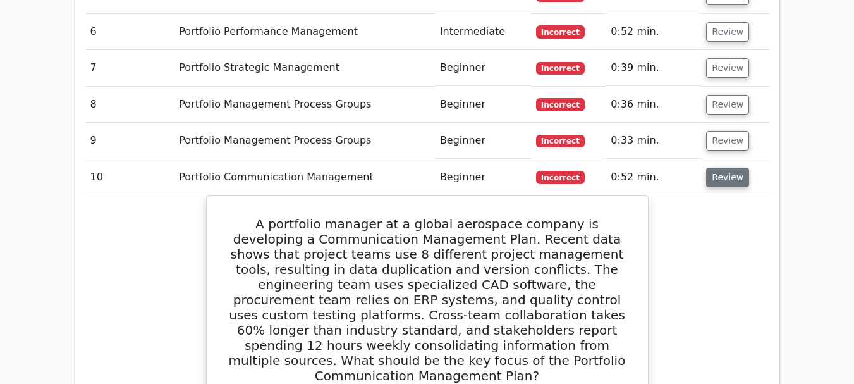
click at [717, 167] on button "Review" at bounding box center [727, 177] width 43 height 20
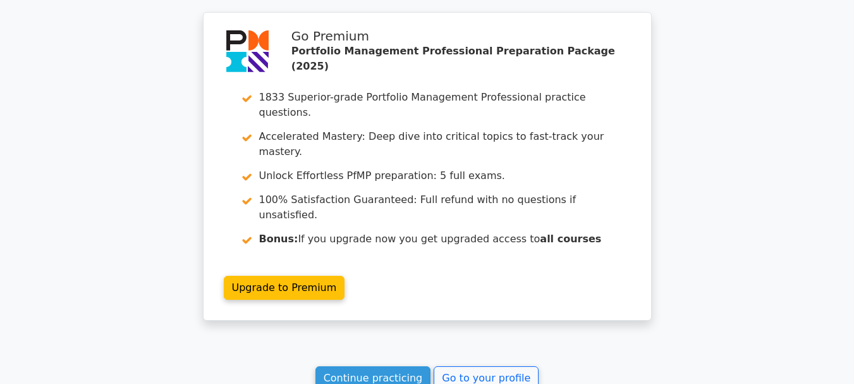
scroll to position [1549, 0]
